Goal: Task Accomplishment & Management: Use online tool/utility

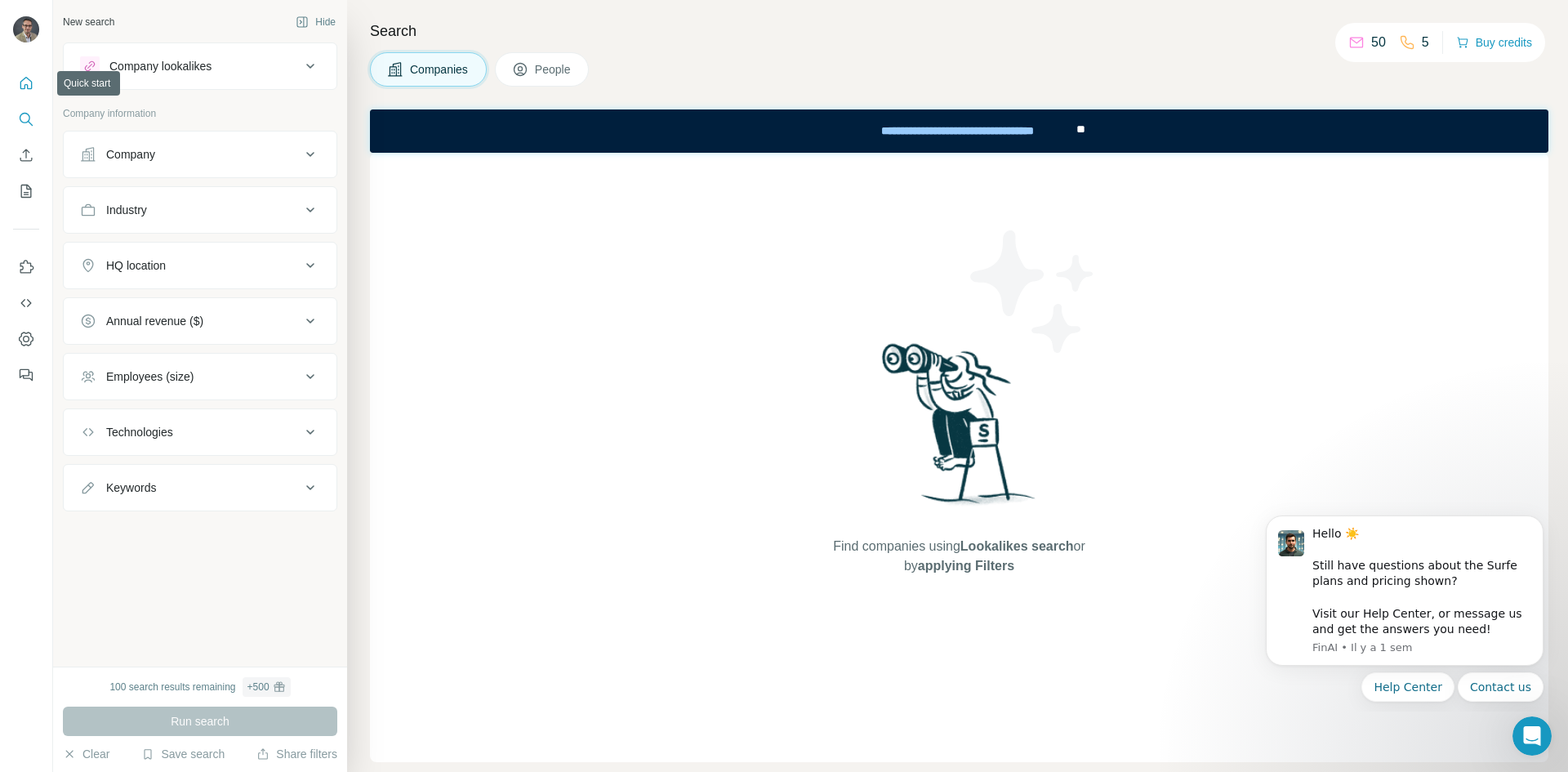
click at [26, 82] on icon "Quick start" at bounding box center [26, 83] width 16 height 16
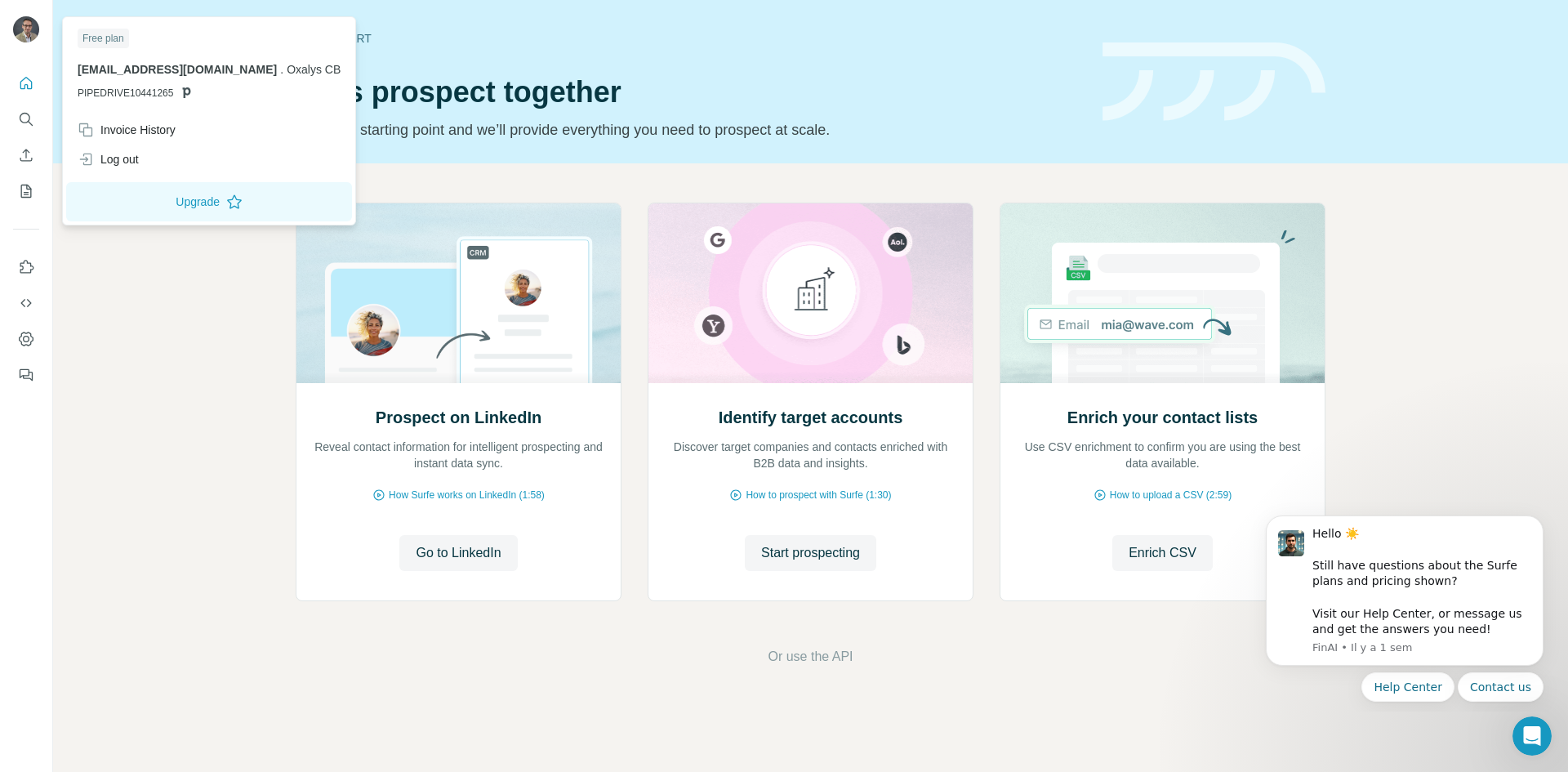
click at [30, 37] on img at bounding box center [26, 29] width 26 height 26
click at [137, 140] on div "Invoice History" at bounding box center [209, 130] width 283 height 30
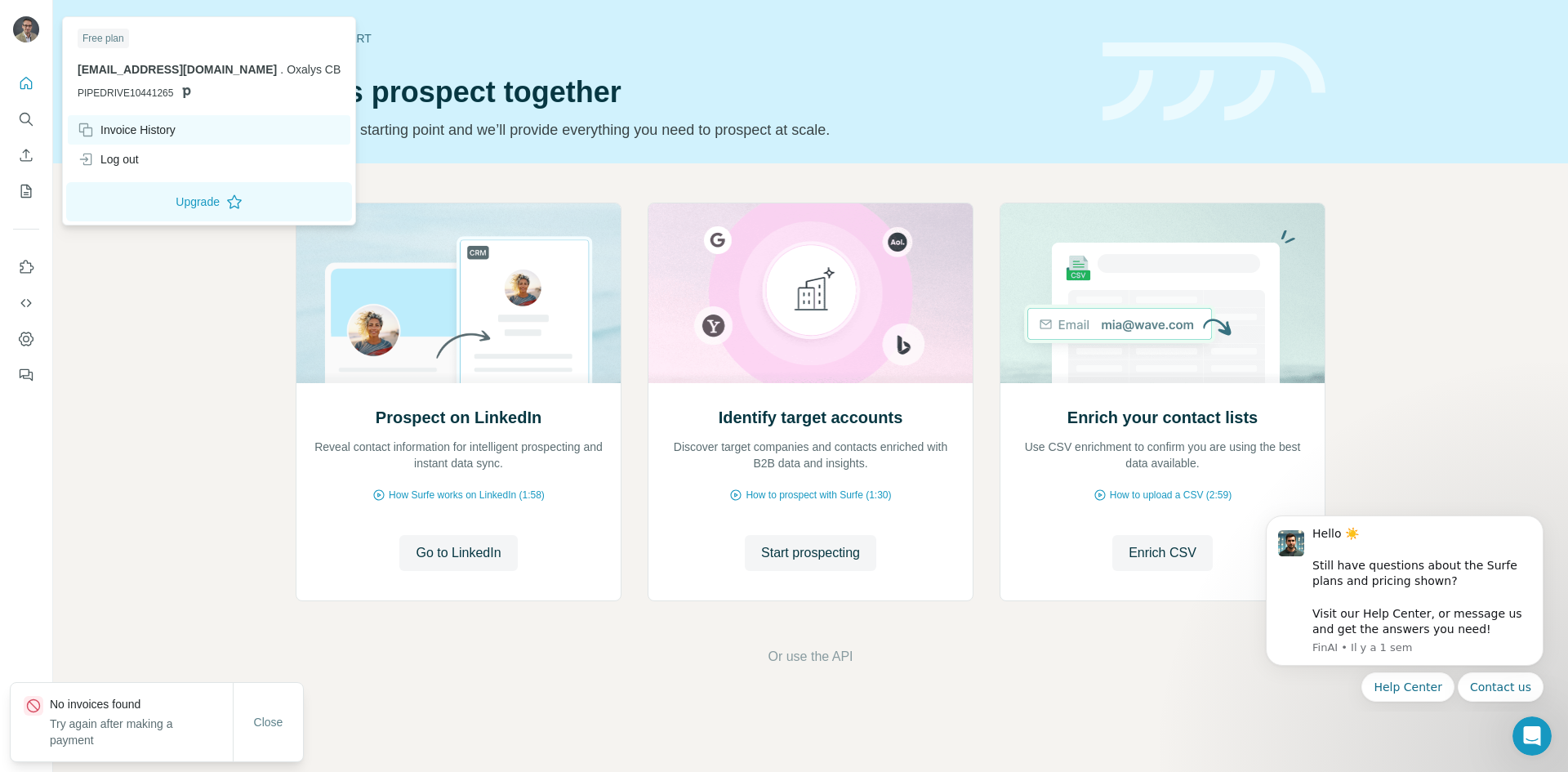
click at [137, 140] on div "Invoice History" at bounding box center [209, 130] width 283 height 30
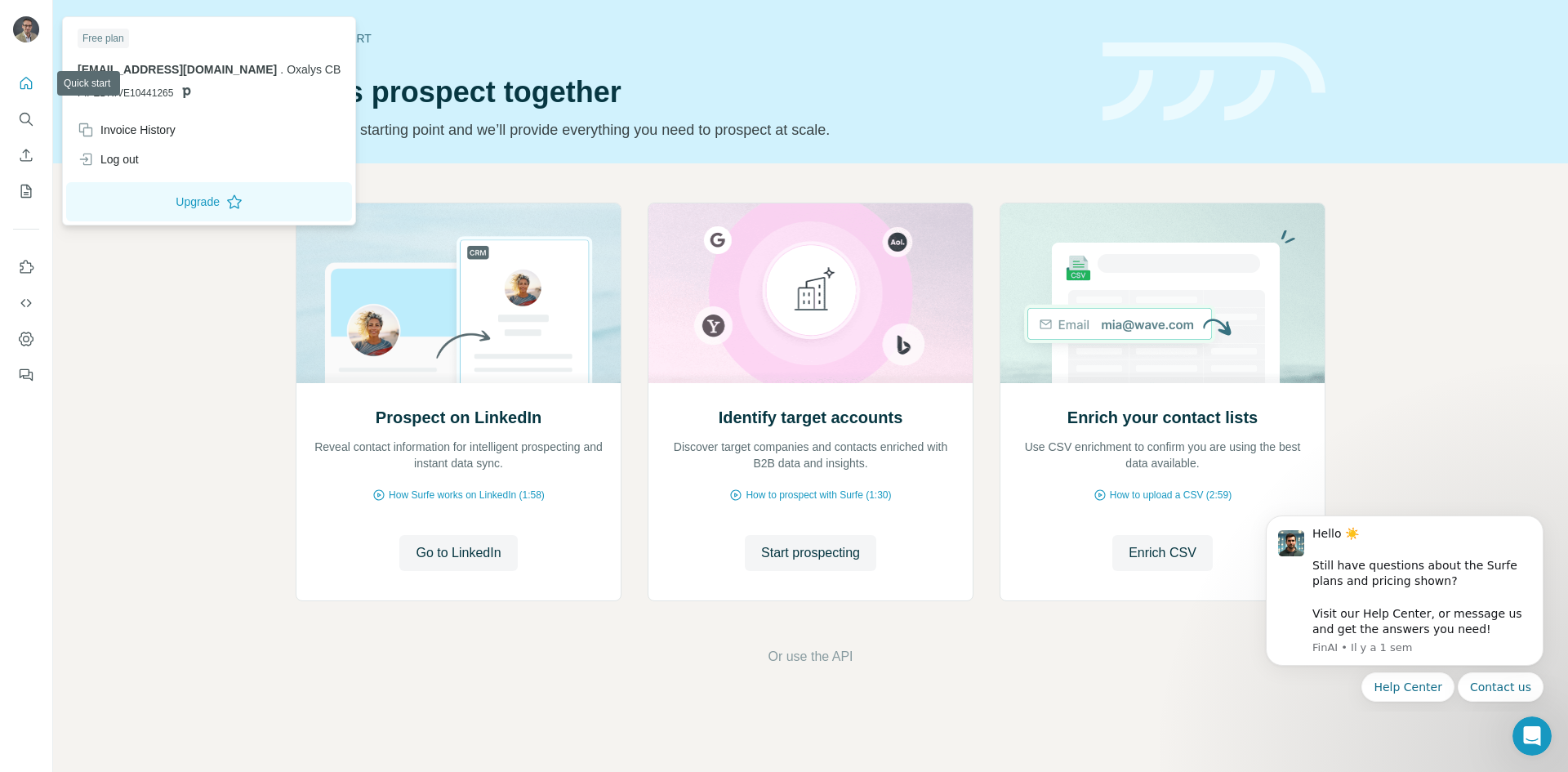
click at [29, 89] on icon "Quick start" at bounding box center [26, 83] width 12 height 12
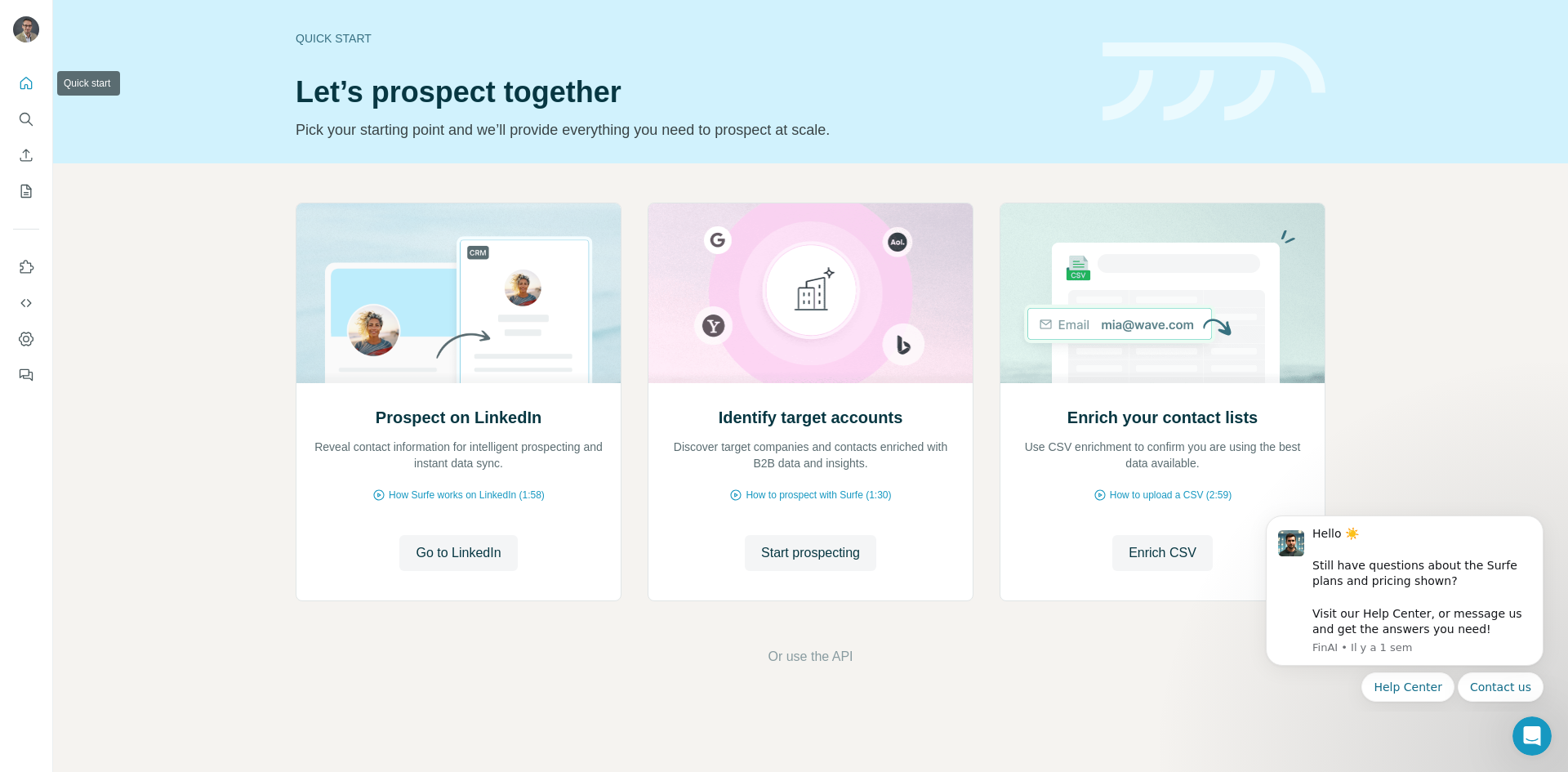
click at [29, 89] on icon "Quick start" at bounding box center [26, 83] width 12 height 12
click at [30, 117] on icon "Search" at bounding box center [26, 119] width 16 height 16
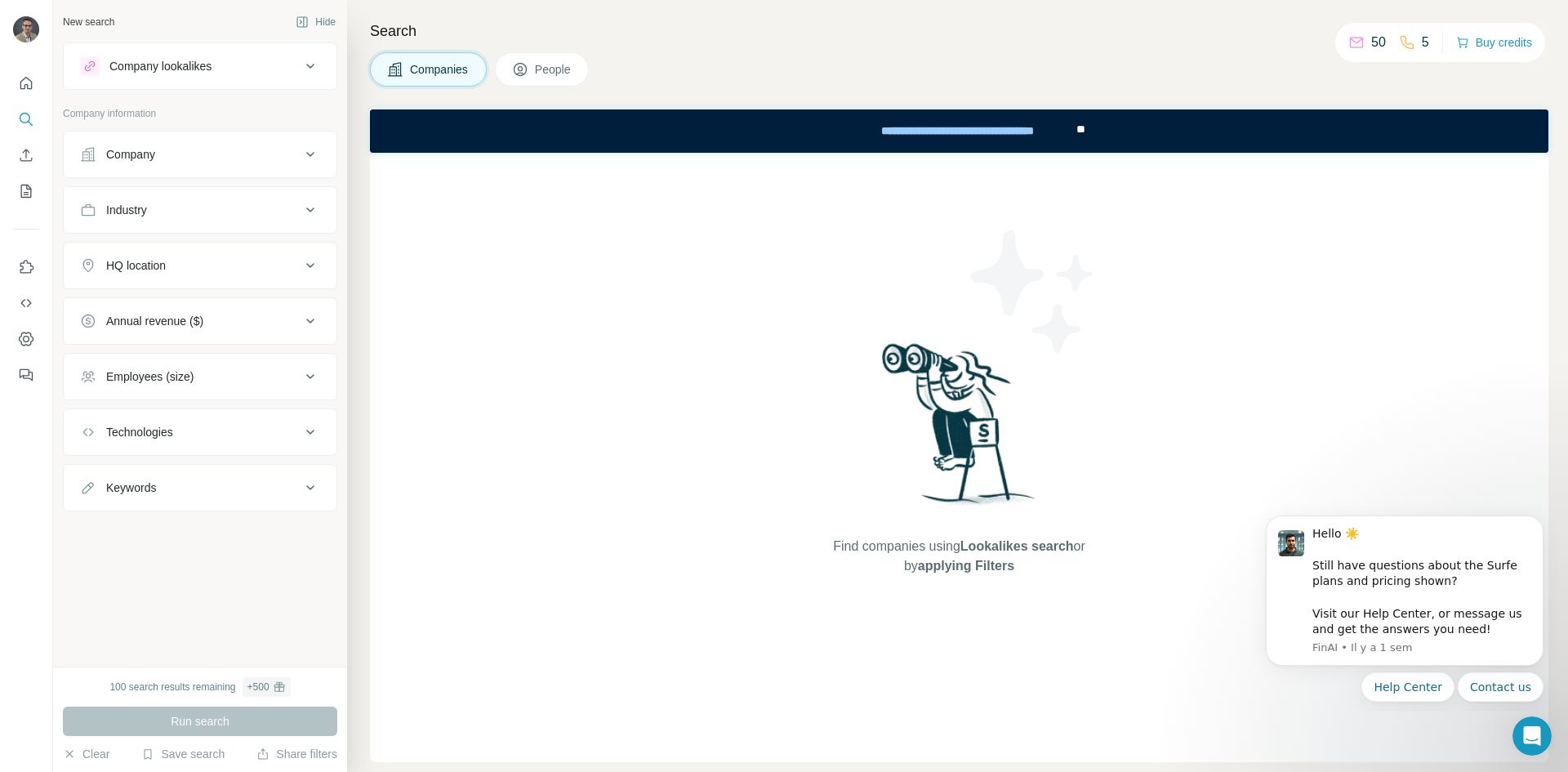
click at [148, 152] on div "Company" at bounding box center [130, 154] width 49 height 16
click at [1488, 40] on button "Buy credits" at bounding box center [1493, 42] width 76 height 23
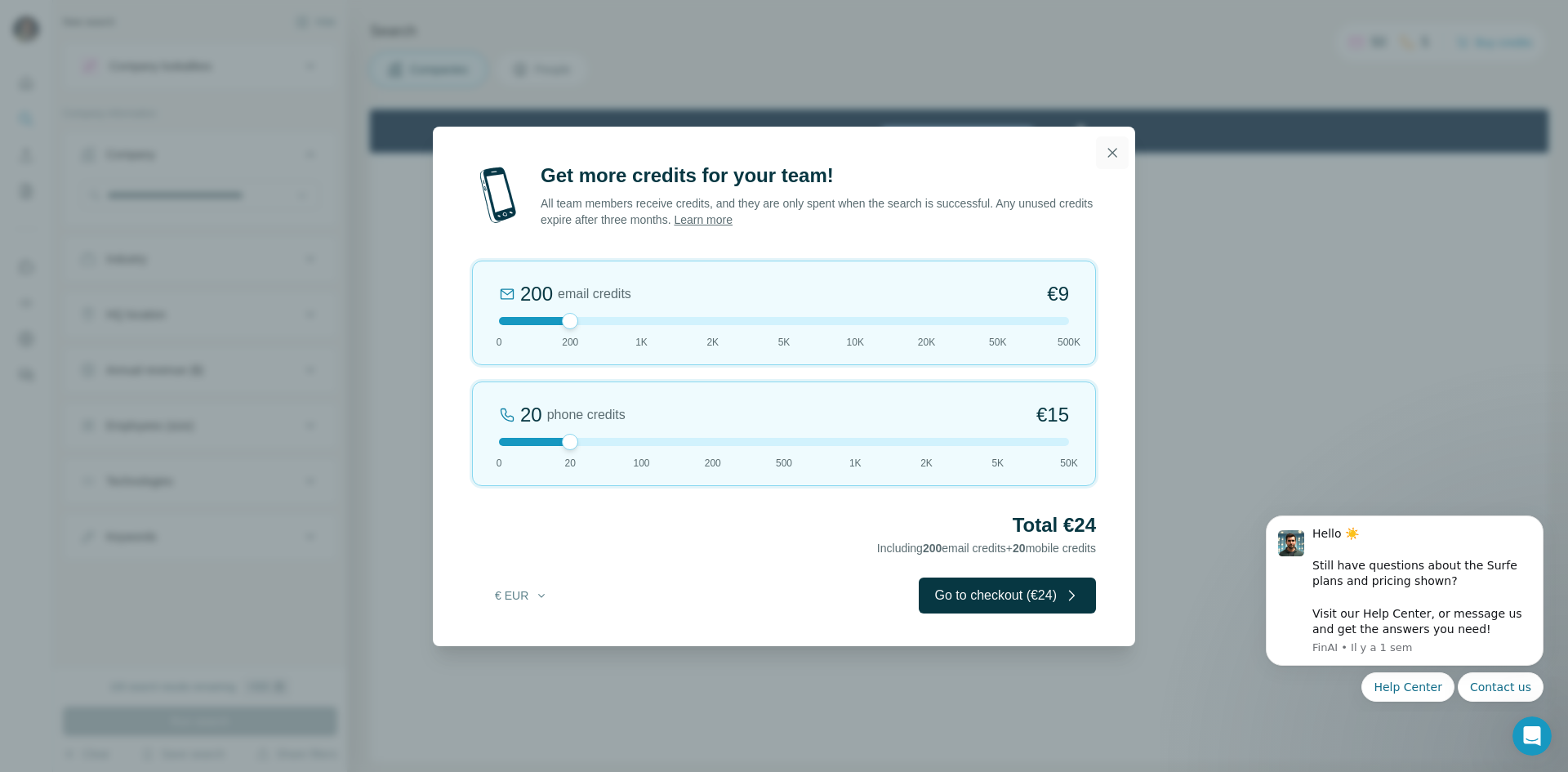
click at [1119, 147] on icon "button" at bounding box center [1111, 152] width 16 height 16
